Goal: Task Accomplishment & Management: Manage account settings

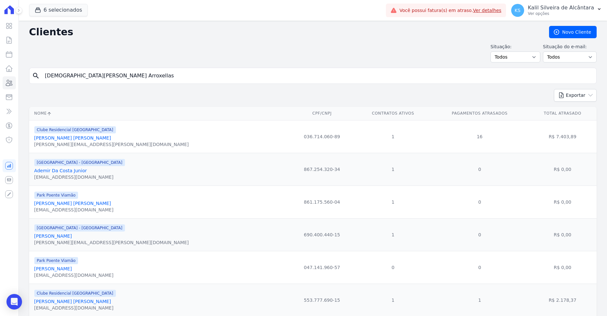
drag, startPoint x: 106, startPoint y: 77, endPoint x: 12, endPoint y: 76, distance: 93.9
type input "hellen rodr"
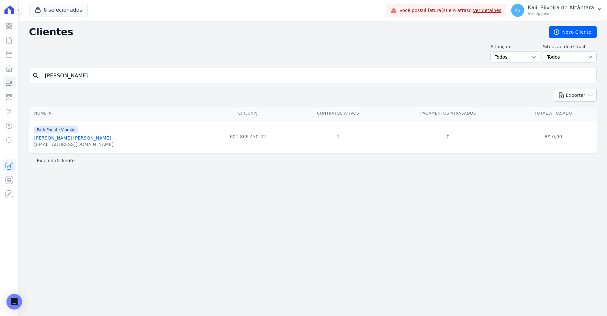
click at [80, 137] on link "Hellen Rodrigues De Souza Ocaña" at bounding box center [72, 137] width 77 height 5
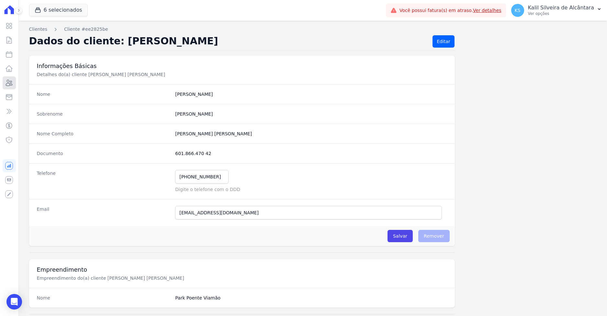
click at [7, 86] on icon at bounding box center [9, 83] width 6 height 6
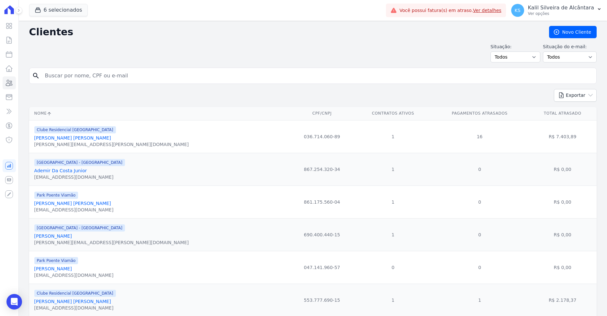
click at [111, 77] on input "search" at bounding box center [317, 75] width 553 height 13
type input "vitoria"
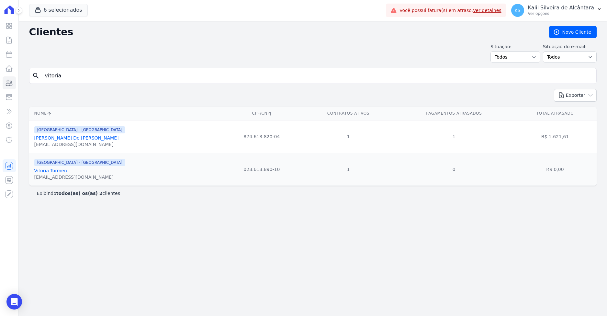
click at [104, 75] on input "vitoria" at bounding box center [317, 75] width 553 height 13
type input "vitoria"
click at [83, 139] on link "Vitória Giovana Santana De Jesus" at bounding box center [76, 137] width 85 height 5
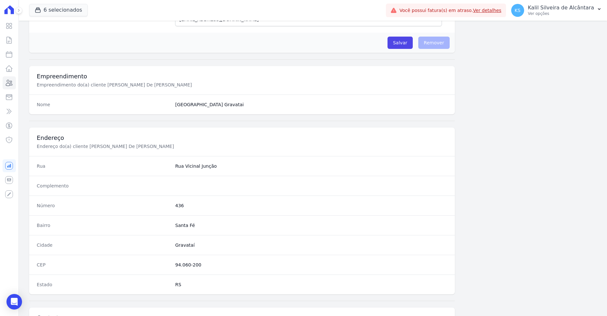
scroll to position [290, 0]
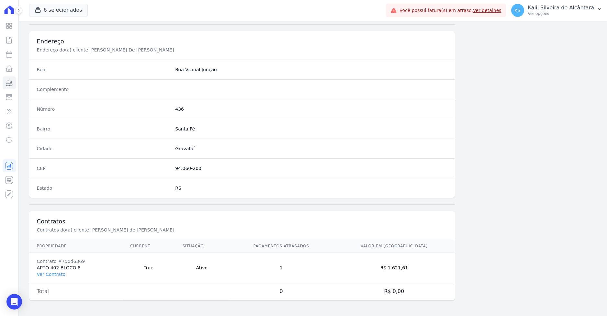
click at [56, 277] on td "Contrato #750d6369 APTO 402 BLOCO 8 Ver Contrato" at bounding box center [76, 268] width 94 height 30
click at [54, 274] on link "Ver Contrato" at bounding box center [51, 274] width 29 height 5
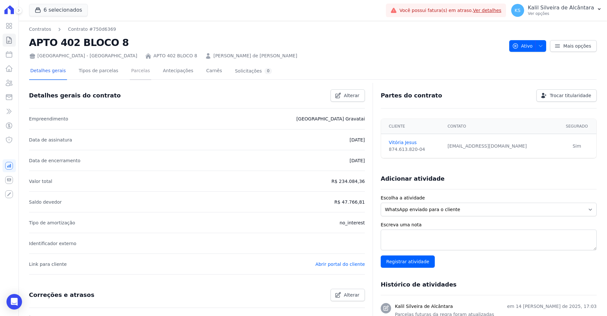
click at [130, 74] on link "Parcelas" at bounding box center [140, 71] width 21 height 17
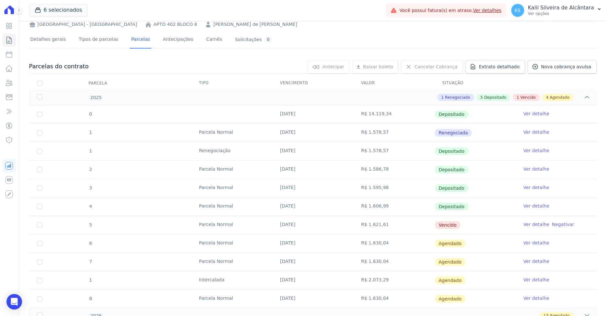
scroll to position [32, 0]
drag, startPoint x: 323, startPoint y: 222, endPoint x: 48, endPoint y: 221, distance: 274.6
click at [50, 220] on tr "5 Parcela Normal 25/09/2025 R$ 1.621,61 Vencido Ver detalhe Negativar" at bounding box center [313, 224] width 568 height 18
click at [40, 221] on td "5" at bounding box center [39, 224] width 21 height 18
click at [38, 224] on input "checkbox" at bounding box center [39, 224] width 5 height 5
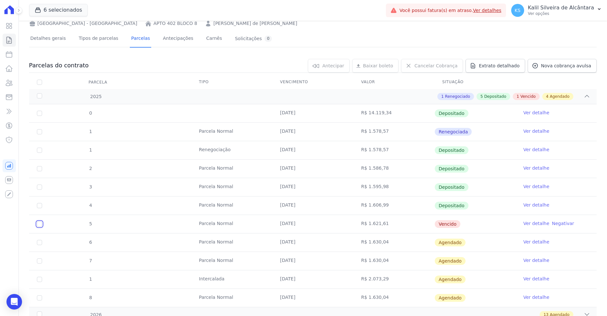
checkbox input "true"
click at [39, 222] on input "checkbox" at bounding box center [39, 224] width 5 height 5
checkbox input "false"
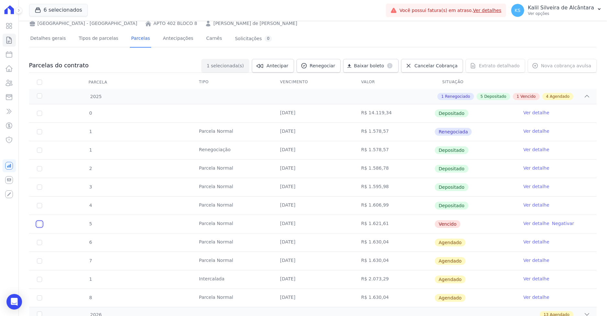
checkbox input "false"
